Goal: Navigation & Orientation: Find specific page/section

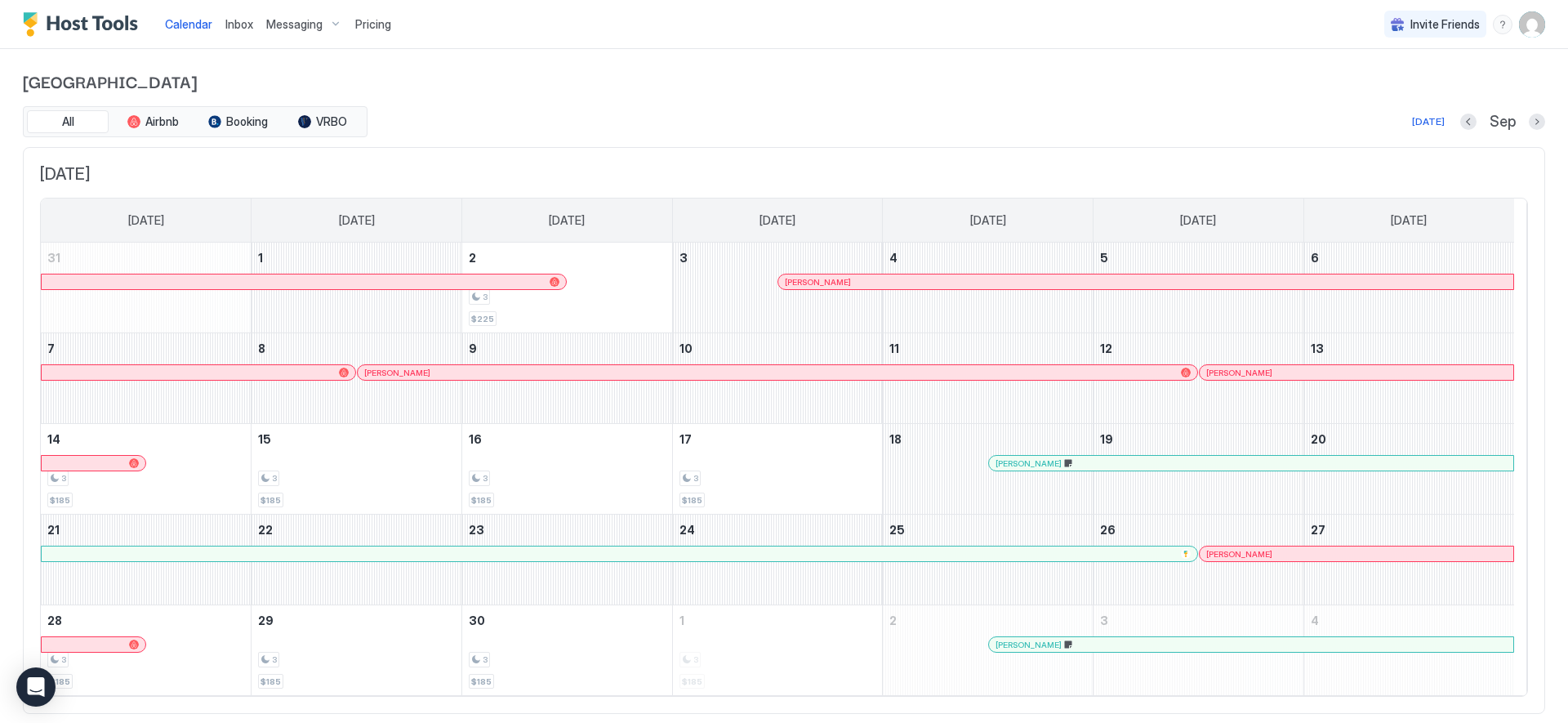
click at [239, 27] on span "Inbox" at bounding box center [239, 24] width 28 height 14
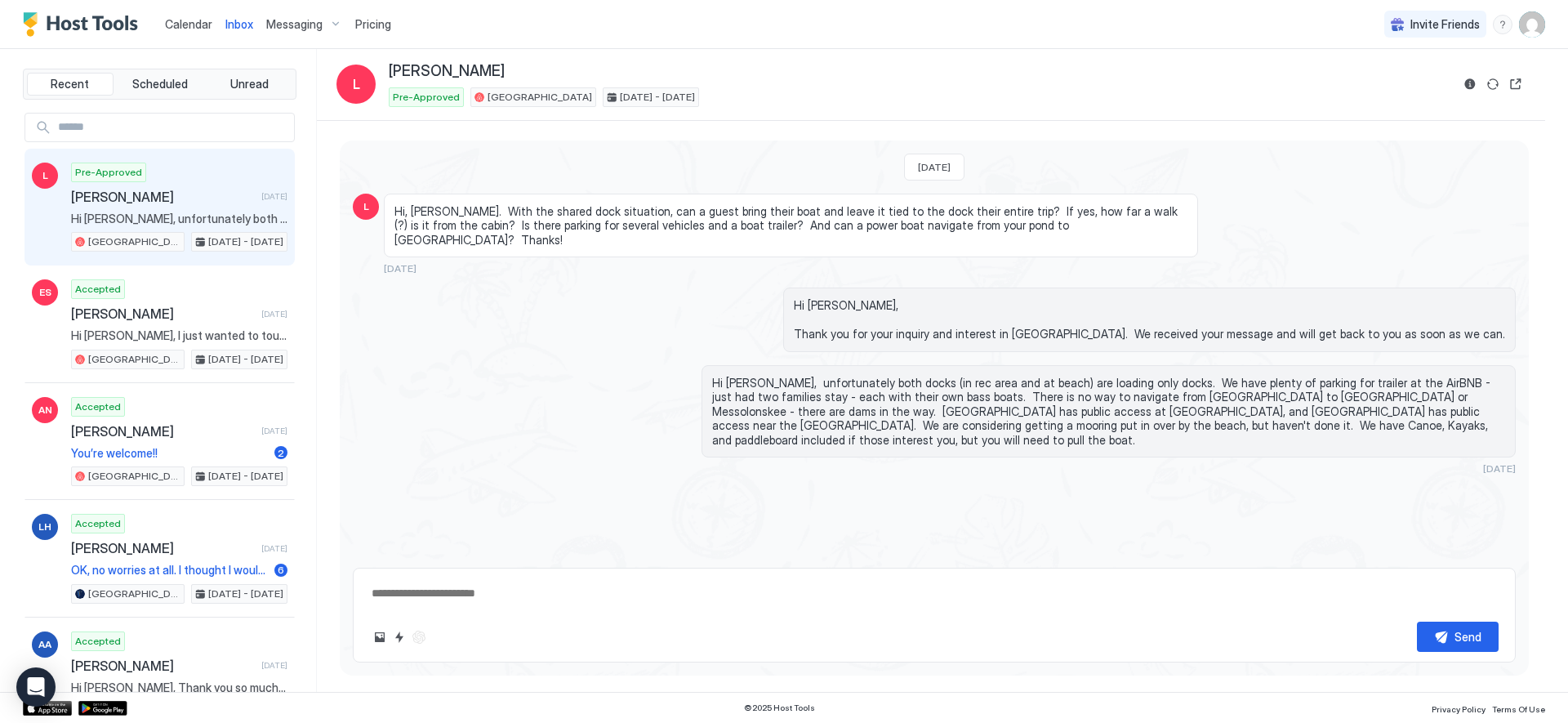
click at [187, 22] on span "Calendar" at bounding box center [188, 24] width 47 height 14
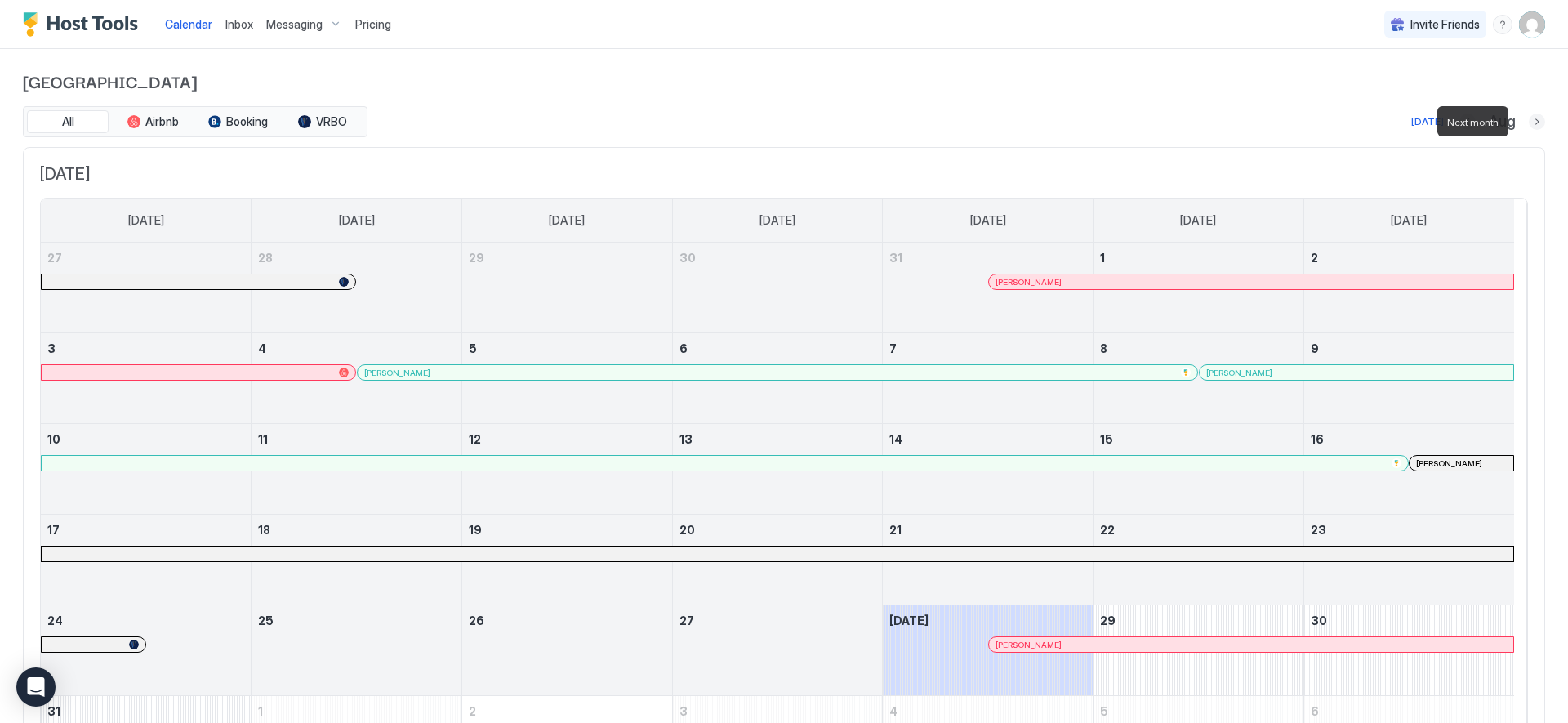
click at [1529, 121] on button "Next month" at bounding box center [1537, 121] width 16 height 16
